Goal: Task Accomplishment & Management: Use online tool/utility

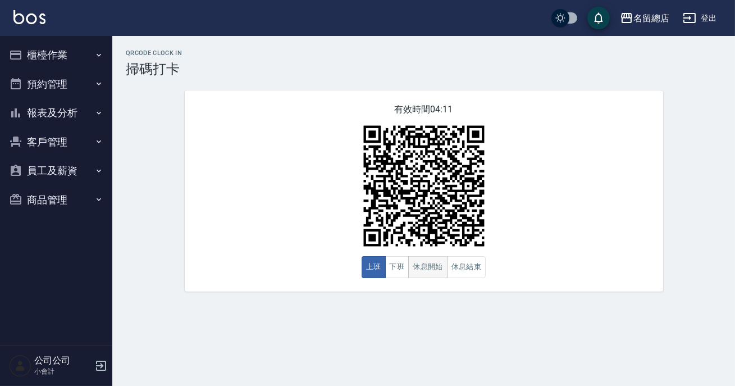
click at [421, 267] on button "休息開始" at bounding box center [427, 267] width 39 height 22
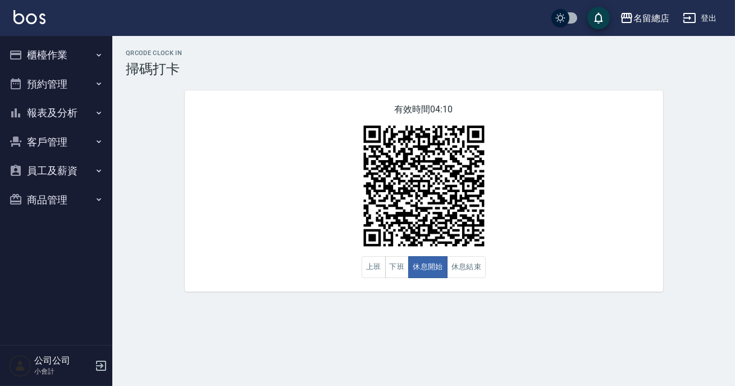
click at [439, 312] on div "QRcode Clock In 掃碼打卡 有效時間 04:10 上班 下班 休息開始 休息結束" at bounding box center [367, 193] width 735 height 386
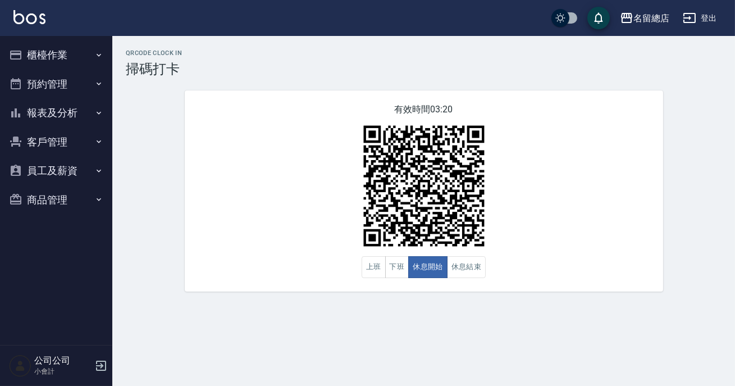
drag, startPoint x: 442, startPoint y: 312, endPoint x: 479, endPoint y: 296, distance: 40.3
click at [479, 296] on div "QRcode Clock In 掃碼打卡 有效時間 03:20 上班 下班 休息開始 休息結束" at bounding box center [367, 193] width 735 height 386
click at [373, 266] on button "上班" at bounding box center [374, 267] width 24 height 22
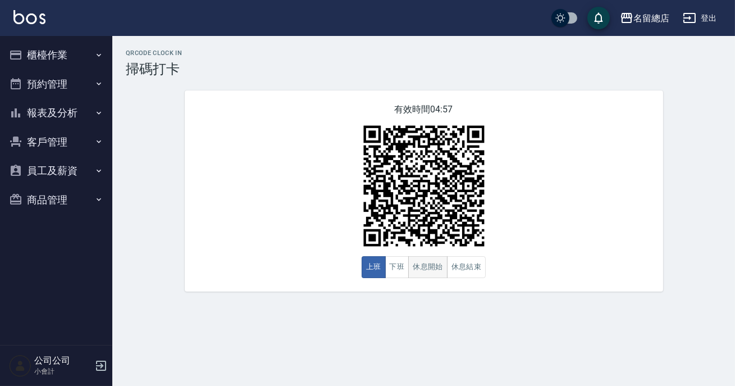
drag, startPoint x: 0, startPoint y: 0, endPoint x: 425, endPoint y: 270, distance: 503.4
click at [425, 270] on button "休息開始" at bounding box center [427, 267] width 39 height 22
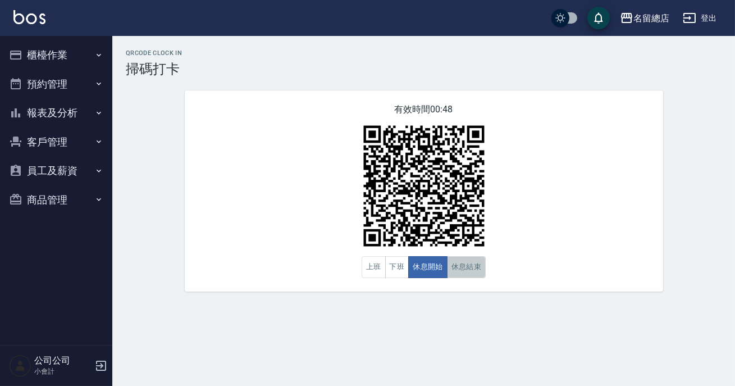
click at [468, 268] on button "休息結束" at bounding box center [466, 267] width 39 height 22
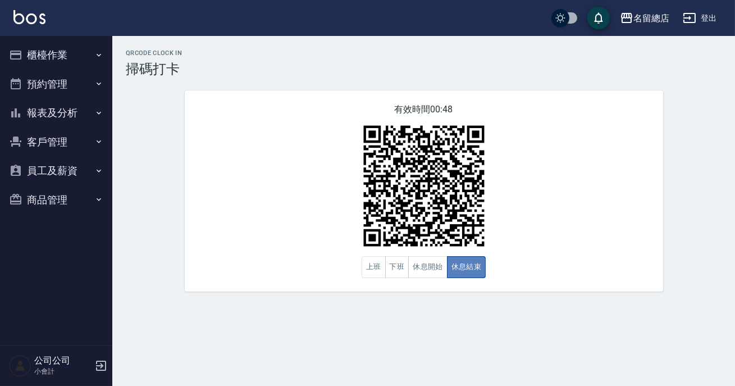
click at [468, 268] on button "休息結束" at bounding box center [466, 267] width 39 height 22
click at [490, 328] on div "QRcode Clock In 掃碼打卡 有效時間 00:47 上班 下班 休息開始 休息結束" at bounding box center [367, 193] width 735 height 386
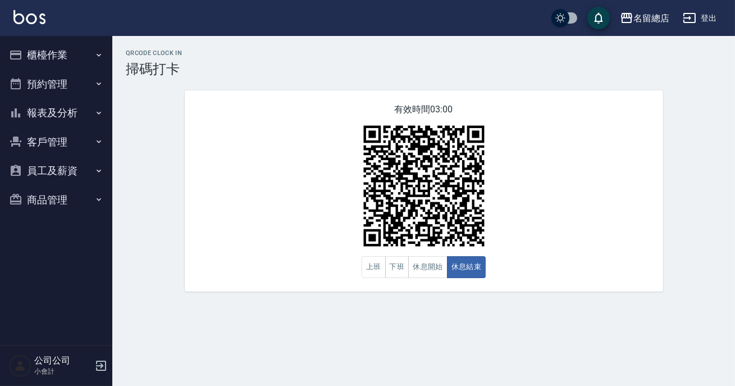
drag, startPoint x: 490, startPoint y: 328, endPoint x: 486, endPoint y: 323, distance: 6.1
click at [486, 323] on div "QRcode Clock In 掃碼打卡 有效時間 03:00 上班 下班 休息開始 休息結束" at bounding box center [367, 193] width 735 height 386
click at [486, 323] on div "QRcode Clock In 掃碼打卡 有效時間 02:59 上班 下班 休息開始 休息結束" at bounding box center [367, 193] width 735 height 386
click at [430, 268] on button "休息開始" at bounding box center [427, 267] width 39 height 22
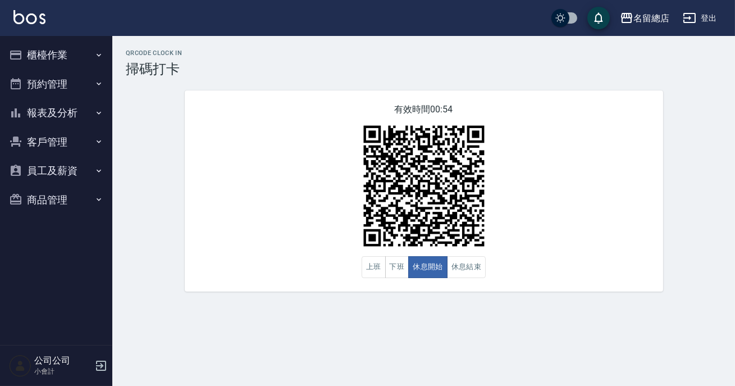
click at [735, 326] on div "QRcode Clock In 掃碼打卡 有效時間 00:54 上班 下班 休息開始 休息結束" at bounding box center [367, 193] width 735 height 386
click at [473, 271] on button "休息結束" at bounding box center [466, 267] width 39 height 22
